Goal: Transaction & Acquisition: Purchase product/service

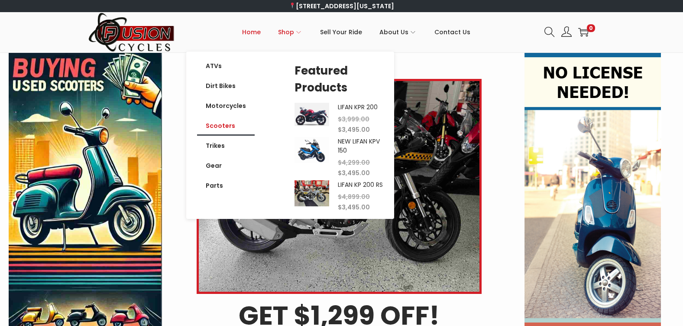
click at [228, 123] on link "Scooters" at bounding box center [226, 126] width 58 height 20
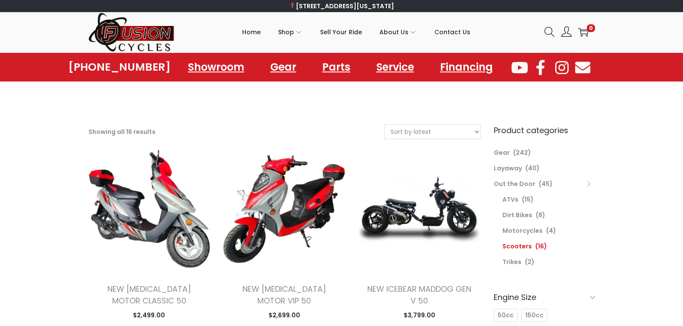
click at [399, 131] on select "Sort by popularity Sort by latest Sort by price: low to high Sort by price: hig…" at bounding box center [433, 132] width 96 height 14
select select "price"
click at [385, 125] on select "Sort by popularity Sort by latest Sort by price: low to high Sort by price: hig…" at bounding box center [433, 132] width 96 height 14
